Goal: Find specific page/section: Find specific page/section

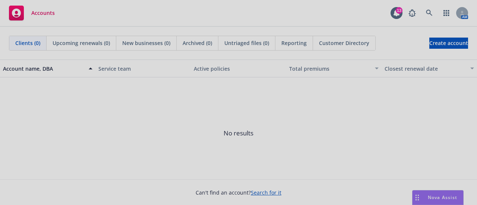
click at [429, 15] on div at bounding box center [238, 102] width 477 height 205
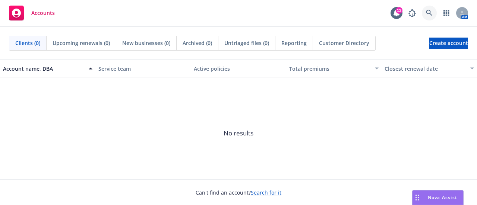
click at [428, 12] on icon at bounding box center [429, 13] width 7 height 7
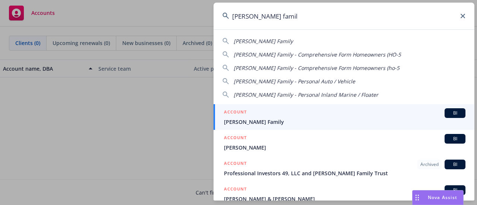
click at [266, 39] on div "[PERSON_NAME] Family" at bounding box center [343, 41] width 243 height 8
type input "[PERSON_NAME] Family"
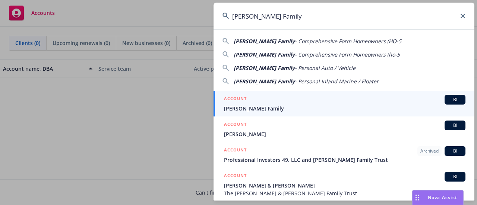
click at [239, 103] on h5 "ACCOUNT" at bounding box center [235, 99] width 23 height 9
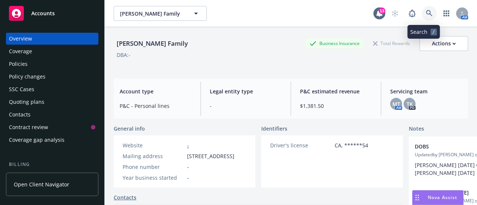
click at [426, 15] on icon at bounding box center [429, 13] width 7 height 7
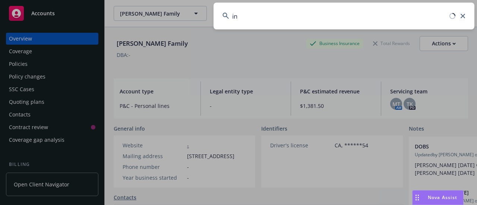
type input "i"
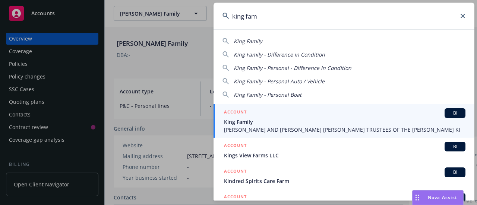
type input "king fam"
click at [233, 118] on li "ACCOUNT BI King Family [PERSON_NAME] AND [PERSON_NAME] [PERSON_NAME] TRUSTEES O…" at bounding box center [343, 121] width 261 height 34
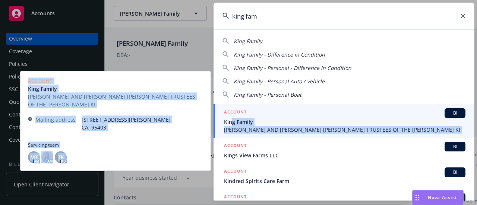
click at [233, 118] on span "King Family" at bounding box center [344, 122] width 241 height 8
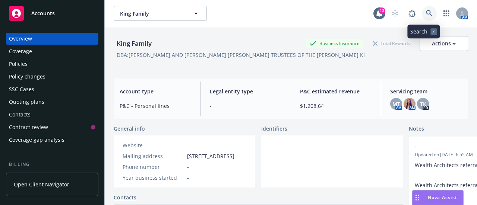
click at [426, 10] on icon at bounding box center [429, 13] width 7 height 7
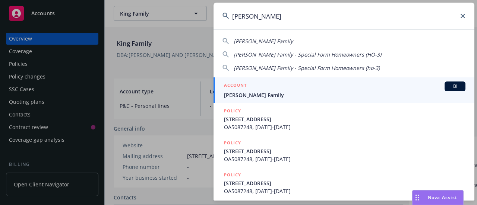
click at [271, 40] on div "[PERSON_NAME] Family" at bounding box center [343, 41] width 243 height 8
type input "[PERSON_NAME] Family"
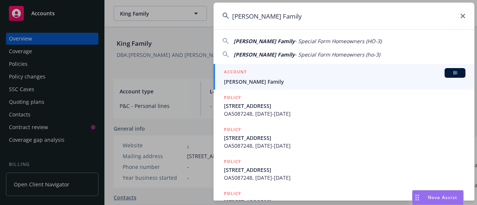
click at [261, 80] on span "[PERSON_NAME] Family" at bounding box center [344, 82] width 241 height 8
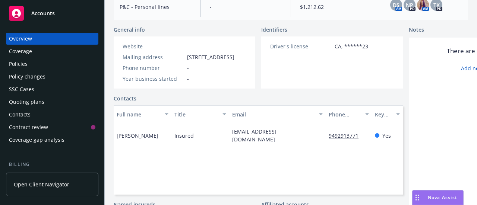
scroll to position [186, 0]
